Goal: Navigation & Orientation: Find specific page/section

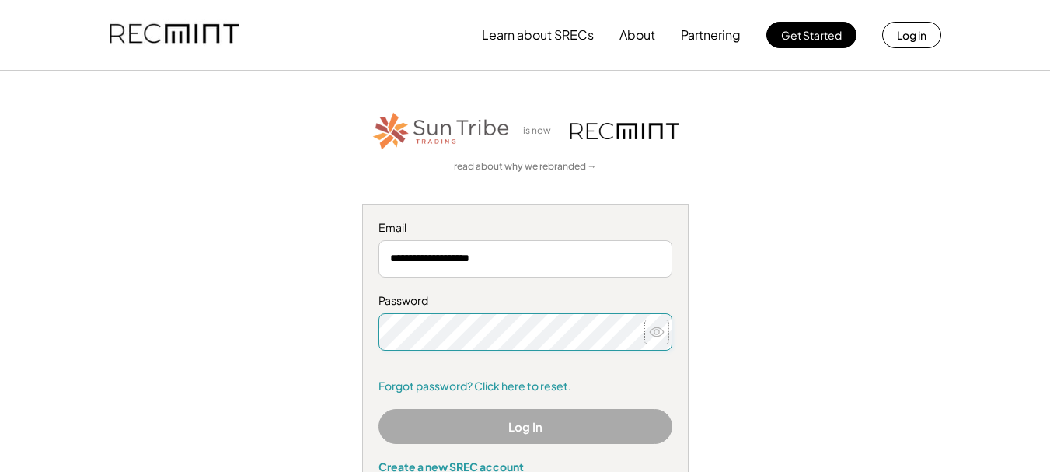
click at [654, 331] on icon at bounding box center [657, 332] width 16 height 16
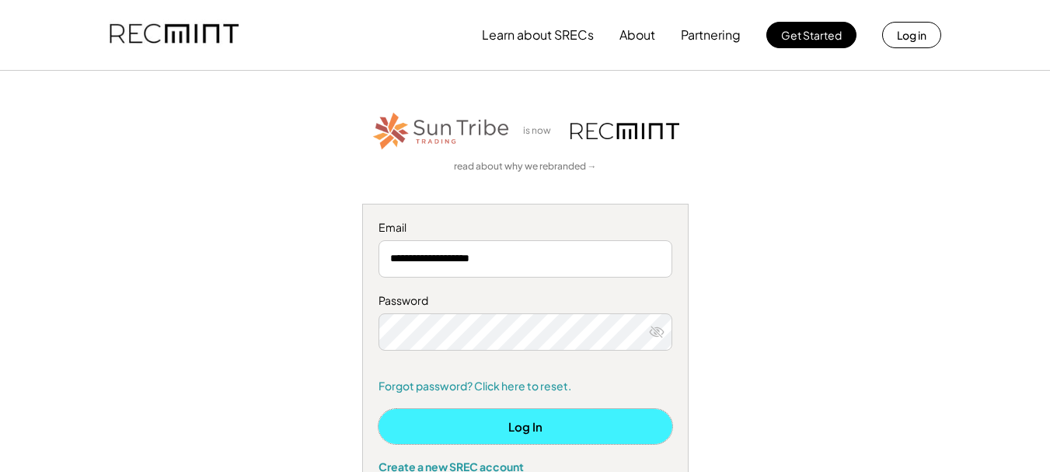
click at [534, 432] on button "Log In" at bounding box center [526, 426] width 294 height 35
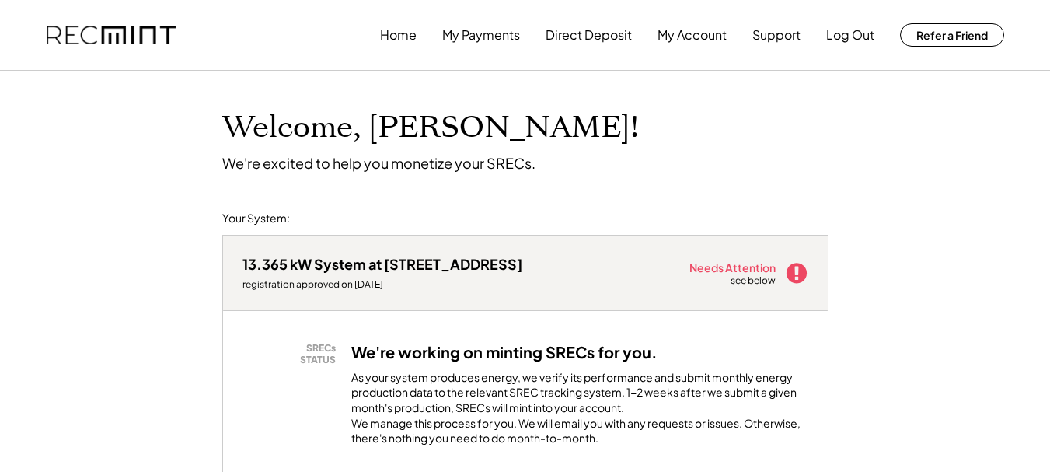
click at [797, 274] on icon at bounding box center [796, 272] width 23 height 23
click at [690, 30] on button "My Account" at bounding box center [692, 34] width 69 height 31
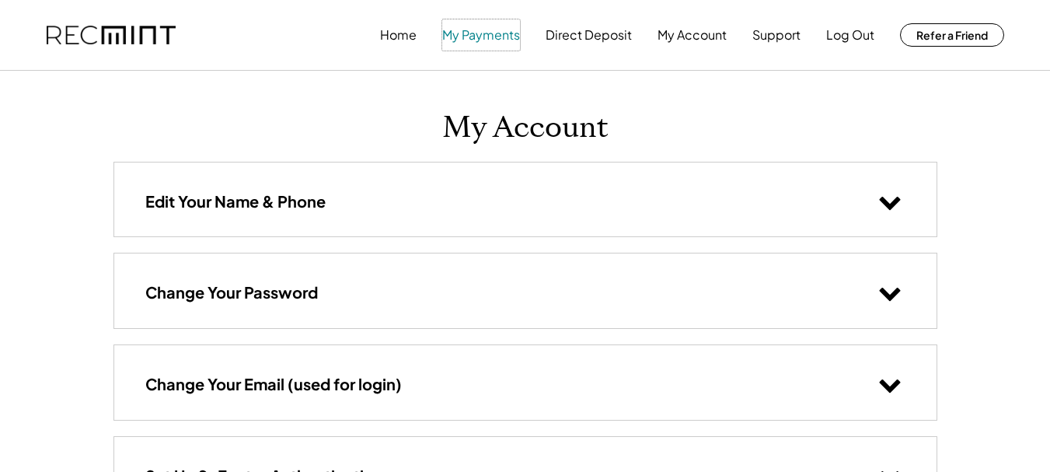
click at [483, 32] on button "My Payments" at bounding box center [481, 34] width 78 height 31
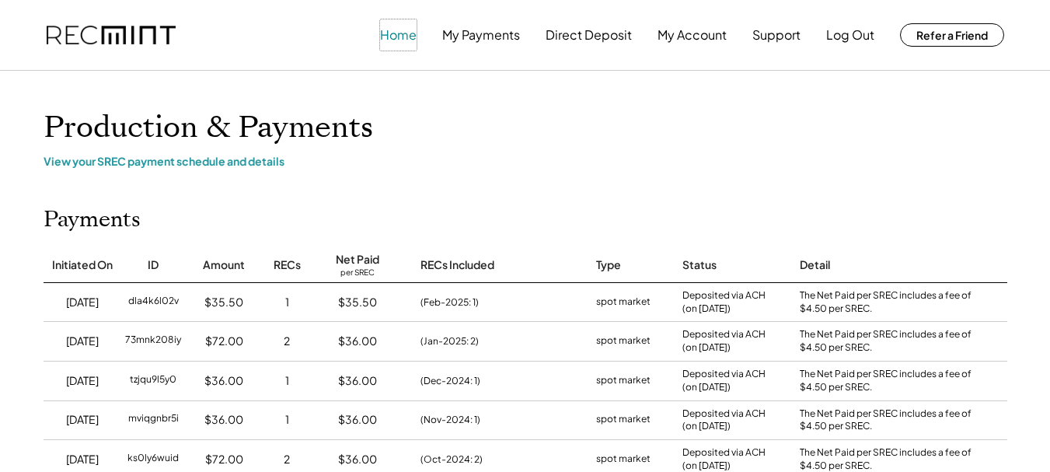
click at [406, 33] on button "Home" at bounding box center [398, 34] width 37 height 31
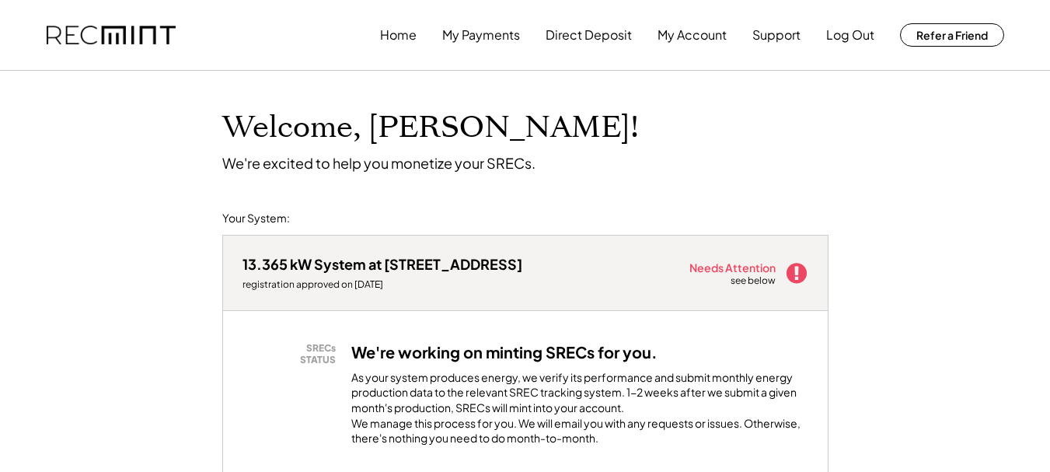
drag, startPoint x: 729, startPoint y: 284, endPoint x: 774, endPoint y: 279, distance: 45.3
click at [733, 281] on div "Needs Attention see below" at bounding box center [734, 272] width 88 height 31
click at [800, 271] on use at bounding box center [796, 273] width 20 height 20
